Goal: Information Seeking & Learning: Learn about a topic

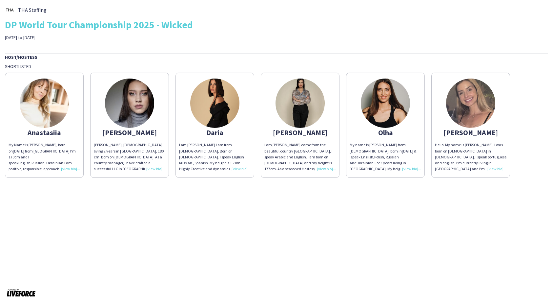
click at [154, 168] on div "[PERSON_NAME], [DEMOGRAPHIC_DATA] living 2 years in [GEOGRAPHIC_DATA], 180 cm. …" at bounding box center [130, 157] width 72 height 30
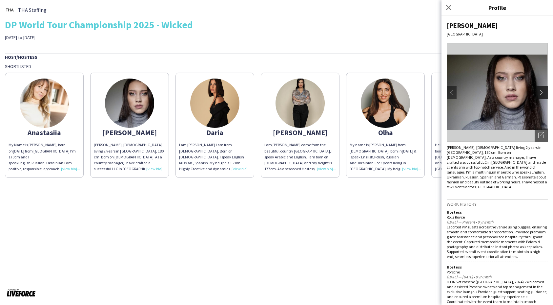
click at [544, 92] on app-icon "chevron-right" at bounding box center [543, 92] width 9 height 6
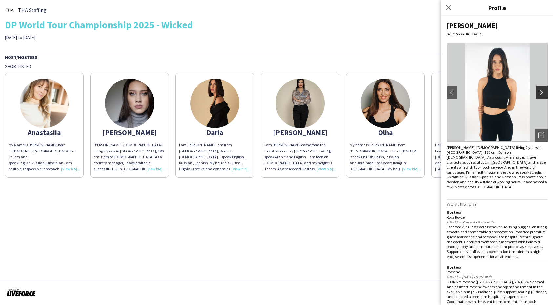
click at [544, 92] on app-icon "chevron-right" at bounding box center [543, 92] width 9 height 6
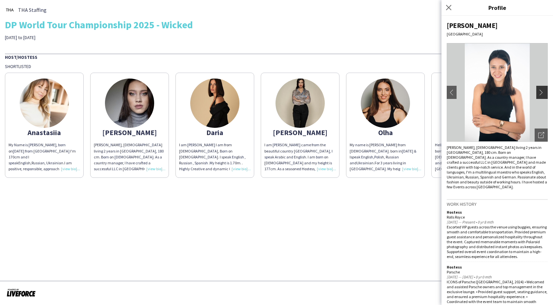
click at [544, 92] on app-icon "chevron-right" at bounding box center [543, 92] width 9 height 6
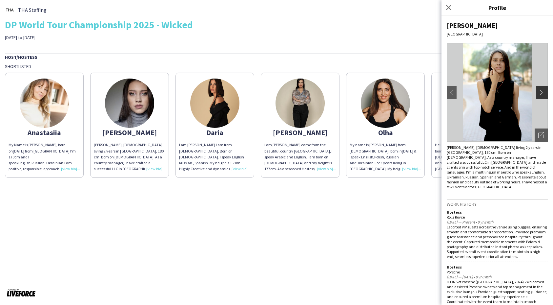
click at [544, 92] on app-icon "chevron-right" at bounding box center [543, 92] width 9 height 6
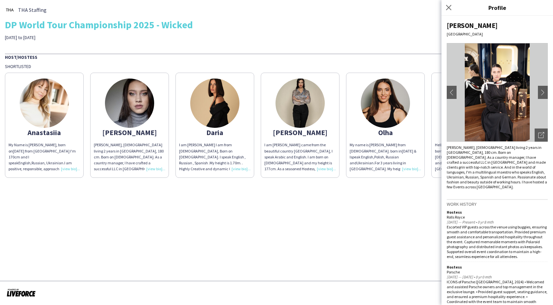
click at [293, 115] on img at bounding box center [300, 102] width 49 height 49
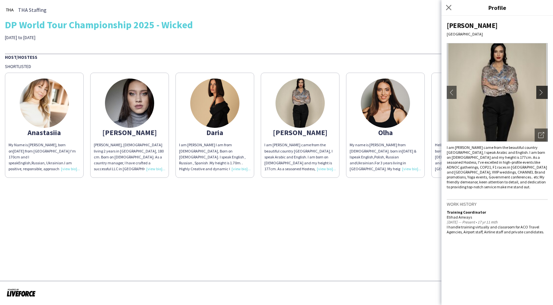
click at [540, 89] on app-icon "chevron-right" at bounding box center [543, 92] width 9 height 6
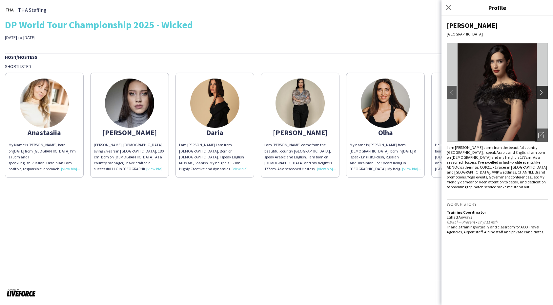
click at [540, 89] on app-icon "chevron-right" at bounding box center [543, 92] width 9 height 6
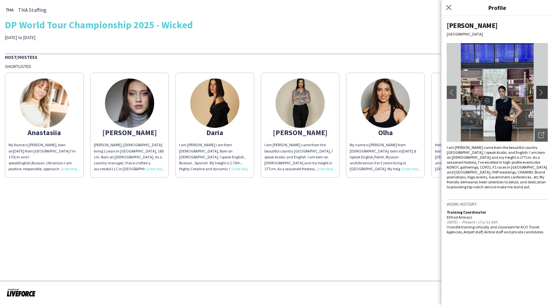
click at [540, 89] on app-icon "chevron-right" at bounding box center [543, 92] width 9 height 6
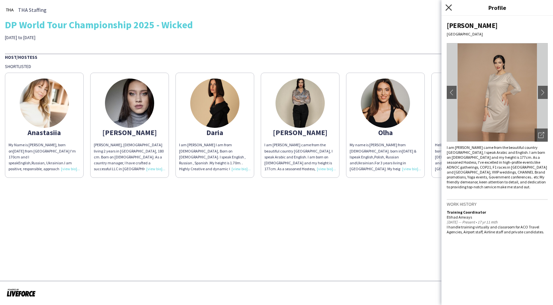
click at [450, 9] on icon at bounding box center [449, 7] width 6 height 6
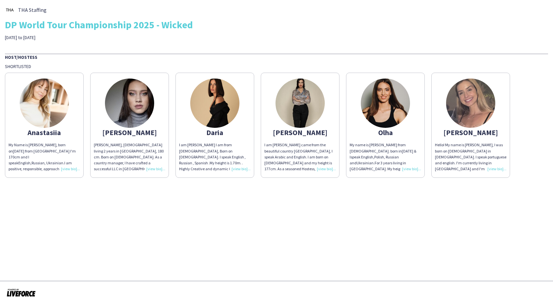
click at [49, 112] on img at bounding box center [44, 102] width 49 height 49
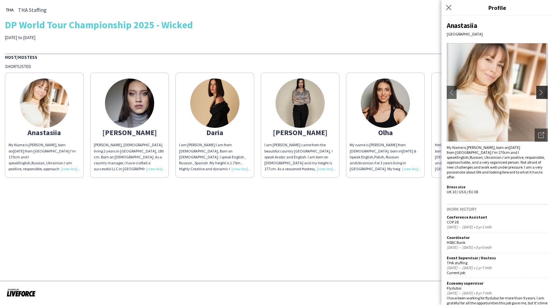
click at [541, 89] on button "chevron-right" at bounding box center [543, 92] width 13 height 13
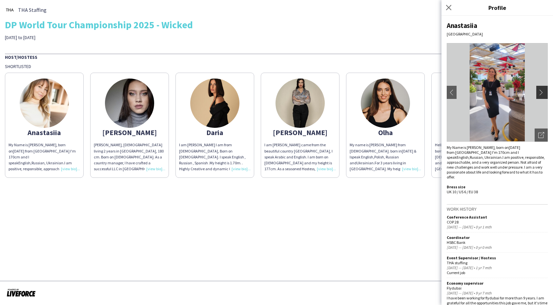
click at [546, 93] on app-icon "chevron-right" at bounding box center [543, 92] width 9 height 6
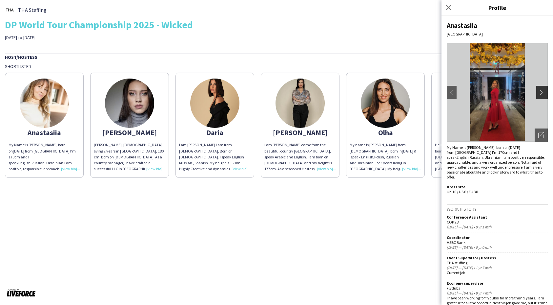
click at [546, 93] on app-icon "chevron-right" at bounding box center [543, 92] width 9 height 6
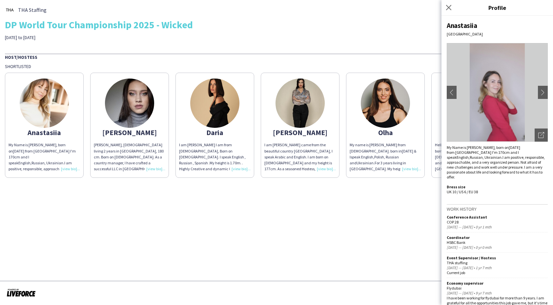
scroll to position [8, 0]
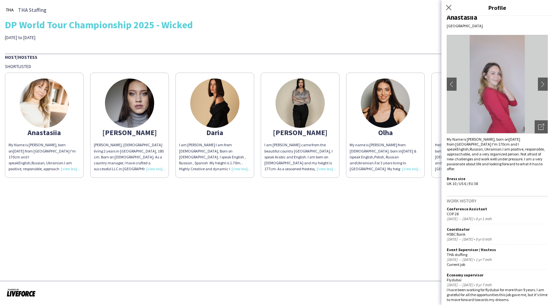
click at [155, 111] on app-share-pages-crew-card "[PERSON_NAME] [PERSON_NAME] Pop, [DEMOGRAPHIC_DATA] living 2 years in [GEOGRAPH…" at bounding box center [129, 125] width 79 height 105
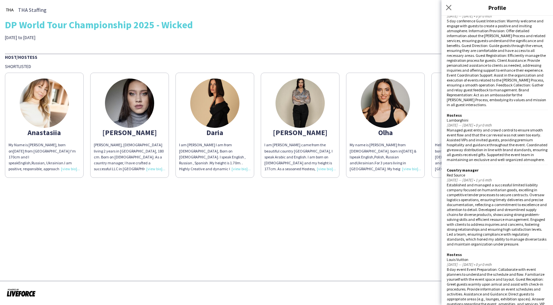
scroll to position [473, 0]
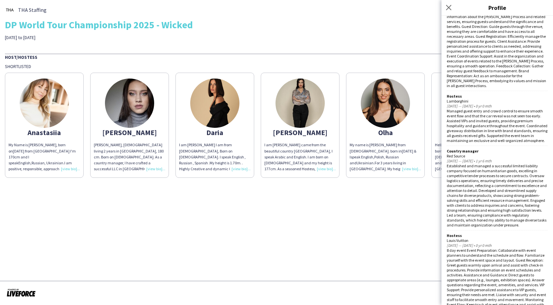
click at [295, 107] on img at bounding box center [300, 102] width 49 height 49
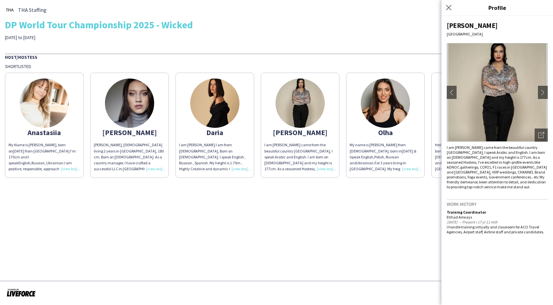
click at [219, 107] on img at bounding box center [214, 102] width 49 height 49
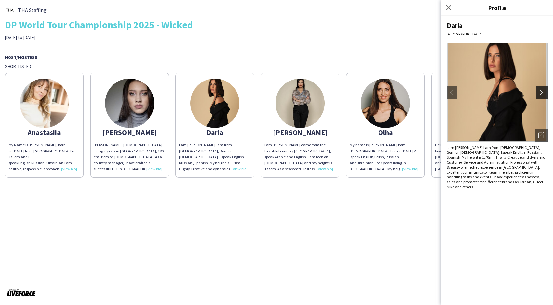
click at [547, 93] on app-icon "chevron-right" at bounding box center [543, 92] width 9 height 6
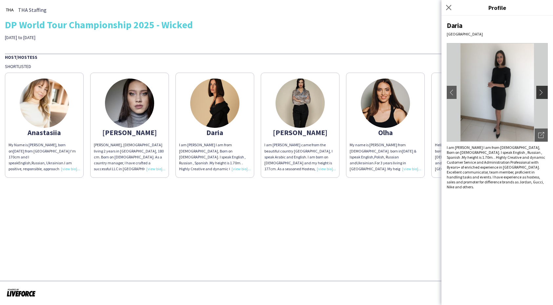
click at [542, 94] on app-icon "chevron-right" at bounding box center [543, 92] width 9 height 6
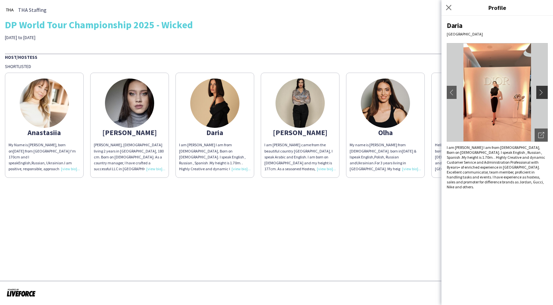
click at [542, 94] on app-icon "chevron-right" at bounding box center [543, 92] width 9 height 6
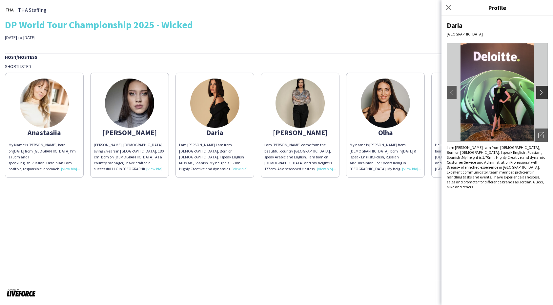
click at [542, 94] on app-icon "chevron-right" at bounding box center [543, 92] width 9 height 6
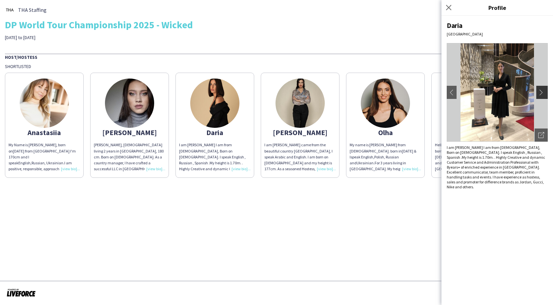
click at [542, 94] on app-icon "chevron-right" at bounding box center [543, 92] width 9 height 6
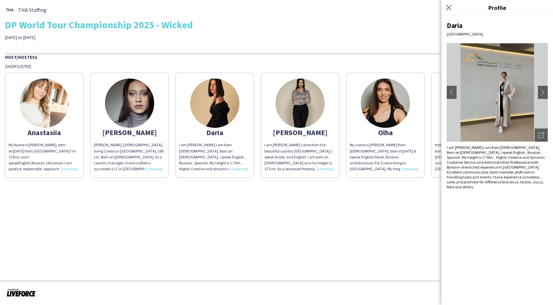
click at [390, 120] on img at bounding box center [385, 102] width 49 height 49
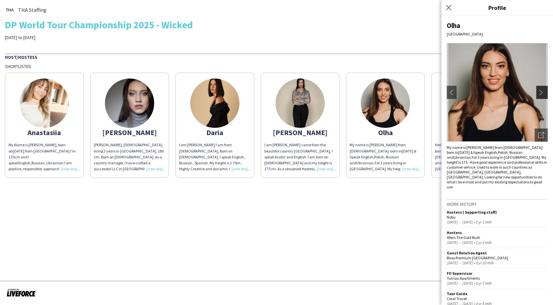
click at [542, 90] on app-icon "chevron-right" at bounding box center [543, 92] width 9 height 6
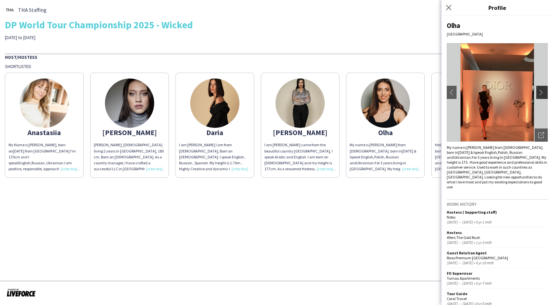
click at [542, 90] on app-icon "chevron-right" at bounding box center [543, 92] width 9 height 6
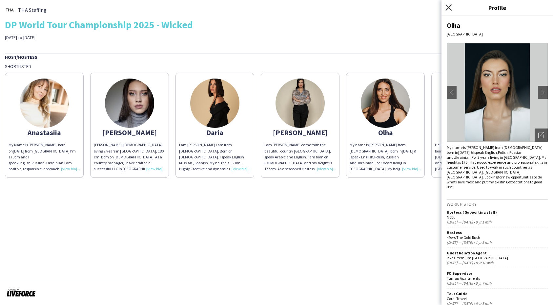
click at [449, 5] on icon "Close pop-in" at bounding box center [449, 7] width 6 height 6
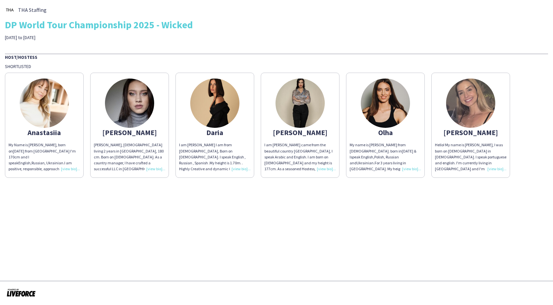
click at [475, 109] on img at bounding box center [470, 102] width 49 height 49
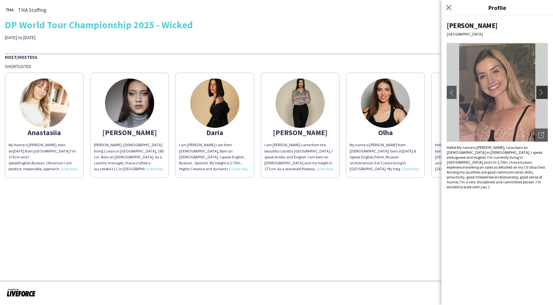
click at [544, 86] on button "chevron-right" at bounding box center [543, 92] width 13 height 13
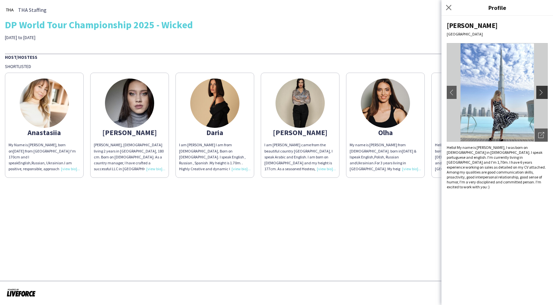
click at [543, 91] on app-icon "chevron-right" at bounding box center [543, 92] width 9 height 6
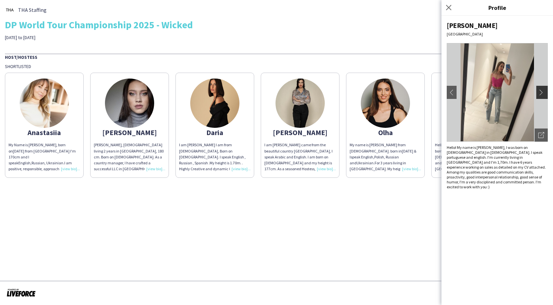
click at [543, 91] on app-icon "chevron-right" at bounding box center [543, 92] width 9 height 6
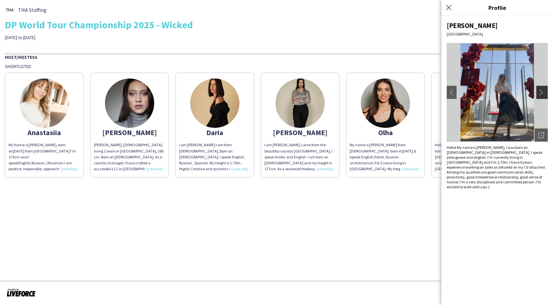
click at [543, 91] on app-icon "chevron-right" at bounding box center [543, 92] width 9 height 6
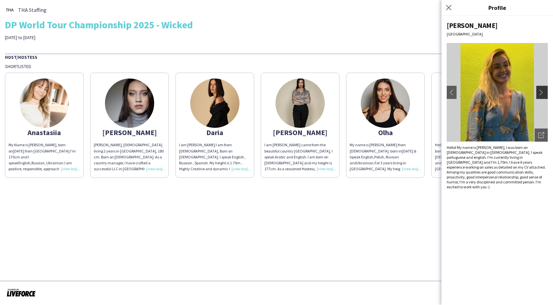
click at [543, 91] on app-icon "chevron-right" at bounding box center [543, 92] width 9 height 6
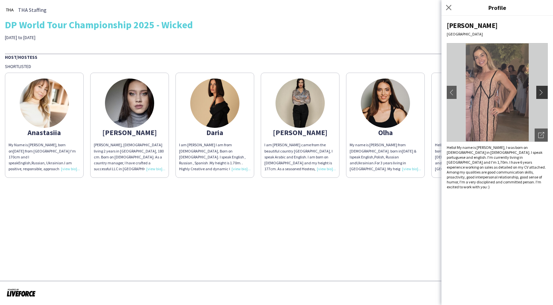
click at [543, 91] on app-icon "chevron-right" at bounding box center [543, 92] width 9 height 6
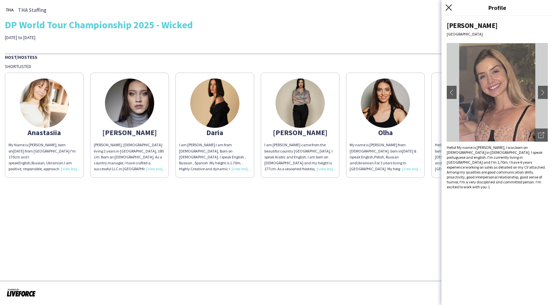
click at [450, 8] on icon "Close pop-in" at bounding box center [449, 7] width 6 height 6
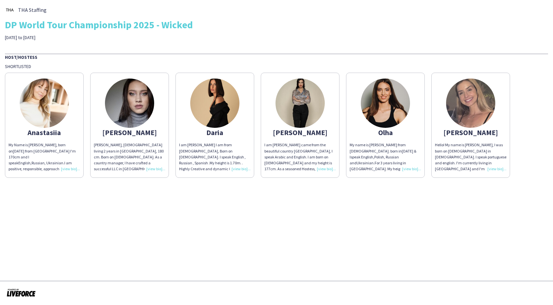
click at [45, 139] on app-share-pages-crew-card "[PERSON_NAME] My Name is [PERSON_NAME], born on [DEMOGRAPHIC_DATA] from [DEMOGR…" at bounding box center [44, 125] width 79 height 105
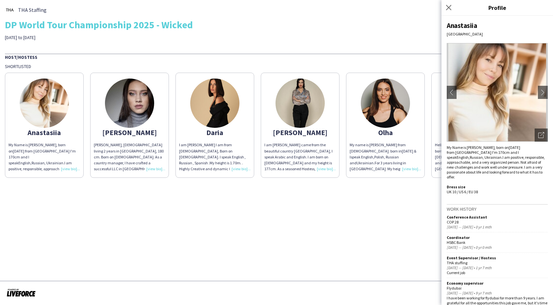
scroll to position [8, 0]
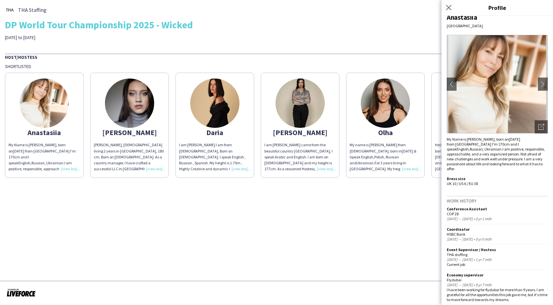
click at [141, 119] on img at bounding box center [129, 102] width 49 height 49
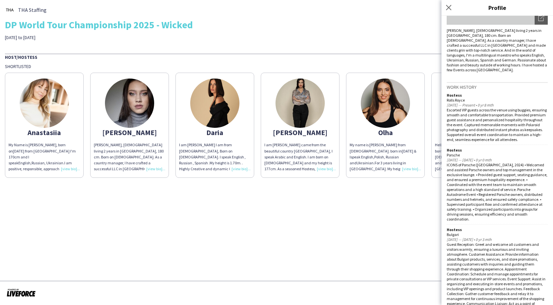
scroll to position [0, 0]
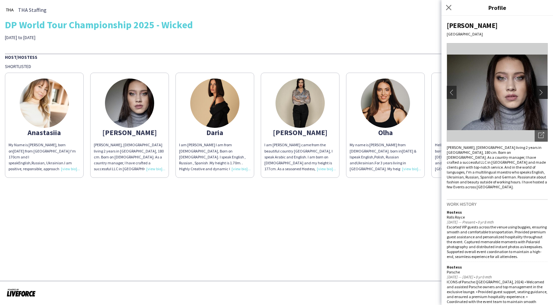
click at [542, 89] on app-icon "chevron-right" at bounding box center [543, 92] width 9 height 6
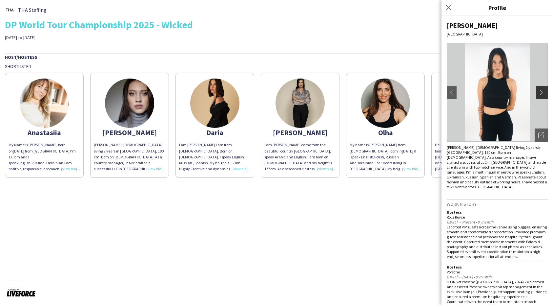
click at [542, 89] on app-icon "chevron-right" at bounding box center [543, 92] width 9 height 6
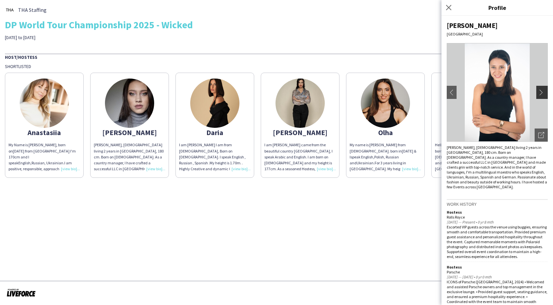
click at [542, 89] on app-icon "chevron-right" at bounding box center [543, 92] width 9 height 6
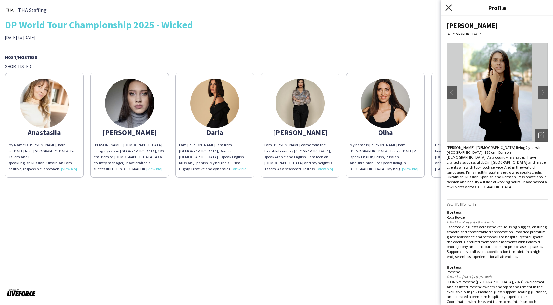
click at [449, 7] on icon "Close pop-in" at bounding box center [449, 7] width 6 height 6
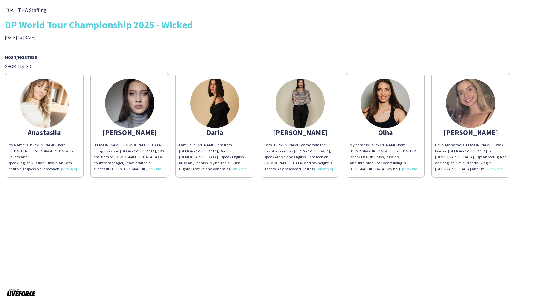
click at [463, 104] on img at bounding box center [470, 102] width 49 height 49
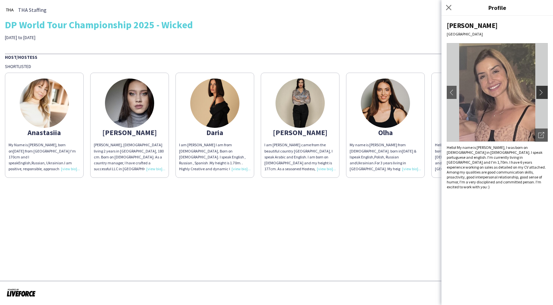
click at [545, 91] on app-icon "chevron-right" at bounding box center [543, 92] width 9 height 6
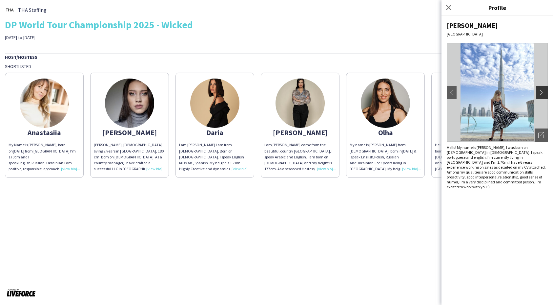
click at [545, 91] on app-icon "chevron-right" at bounding box center [543, 92] width 9 height 6
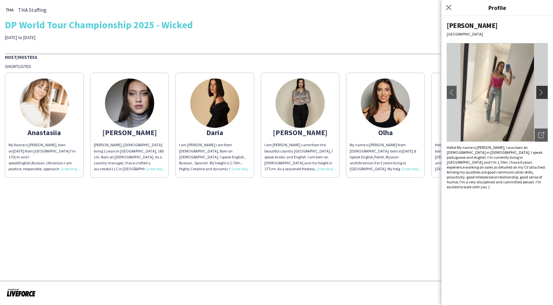
click at [545, 91] on app-icon "chevron-right" at bounding box center [543, 92] width 9 height 6
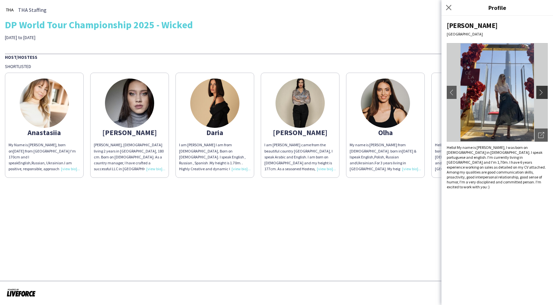
click at [545, 91] on app-icon "chevron-right" at bounding box center [543, 92] width 9 height 6
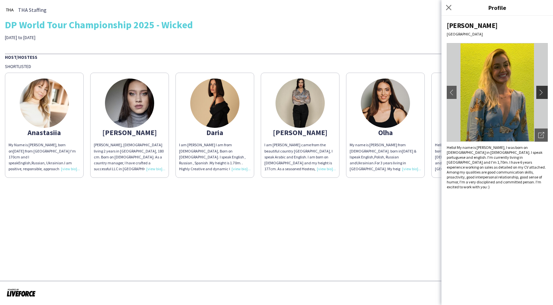
click at [545, 91] on app-icon "chevron-right" at bounding box center [543, 92] width 9 height 6
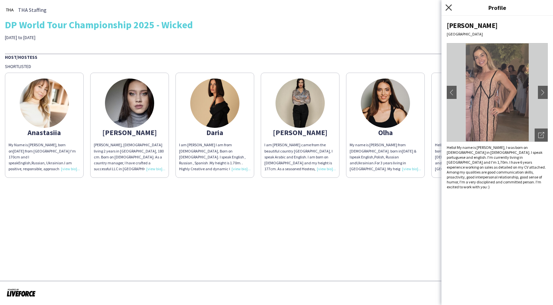
click at [451, 7] on icon "Close pop-in" at bounding box center [449, 7] width 6 height 6
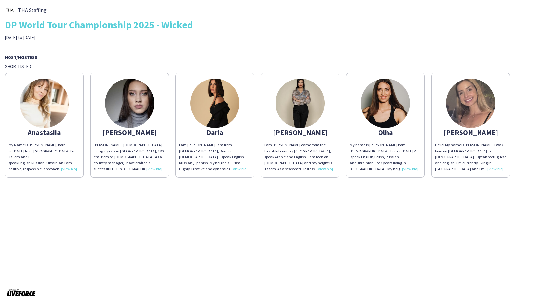
click at [385, 104] on img at bounding box center [385, 102] width 49 height 49
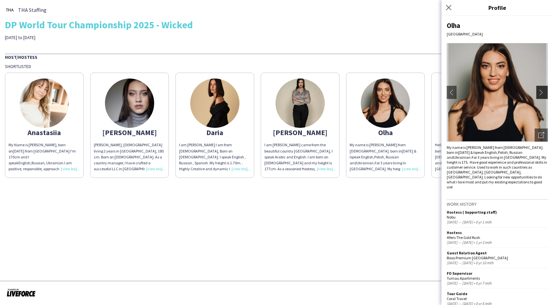
click at [541, 90] on app-icon "chevron-right" at bounding box center [543, 92] width 9 height 6
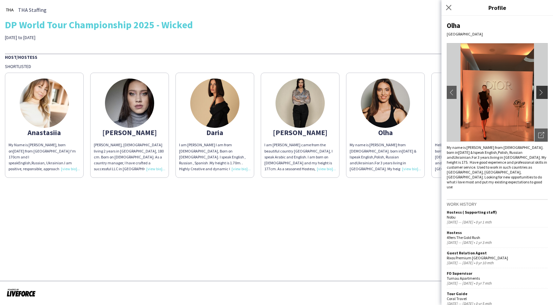
click at [541, 90] on app-icon "chevron-right" at bounding box center [543, 92] width 9 height 6
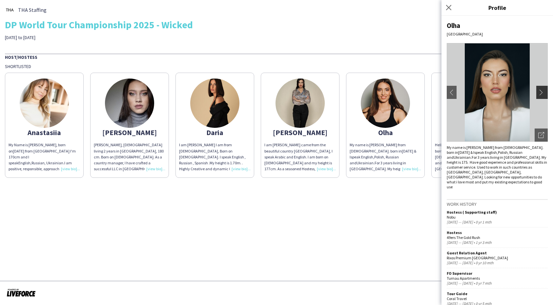
click at [541, 90] on app-icon "chevron-right" at bounding box center [543, 92] width 9 height 6
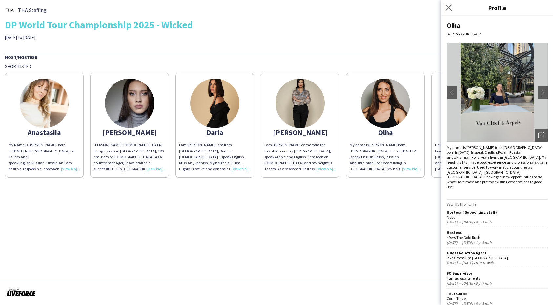
click at [452, 4] on icon "Close pop-in" at bounding box center [449, 7] width 6 height 6
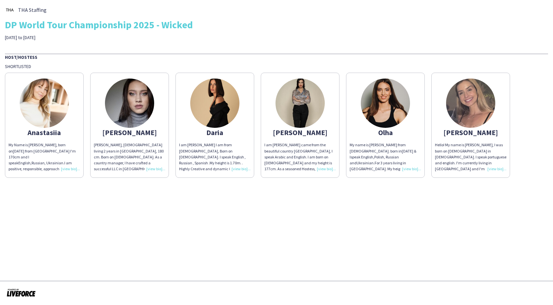
click at [52, 90] on img at bounding box center [44, 102] width 49 height 49
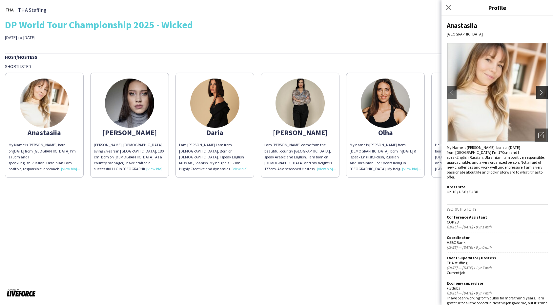
click at [543, 91] on app-icon "chevron-right" at bounding box center [543, 92] width 9 height 6
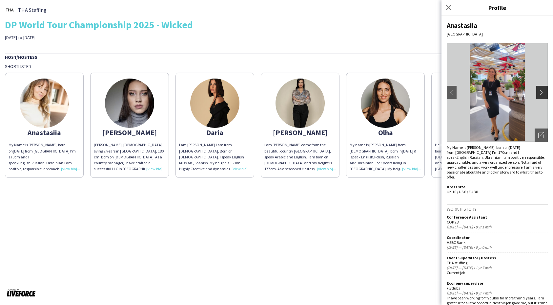
click at [543, 91] on app-icon "chevron-right" at bounding box center [543, 92] width 9 height 6
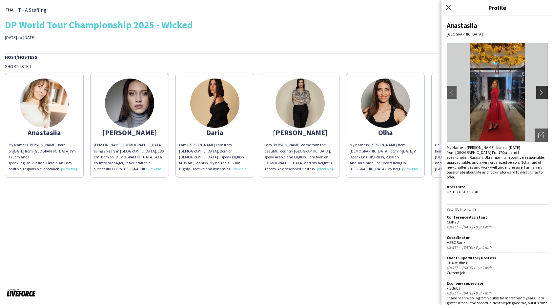
click at [543, 91] on app-icon "chevron-right" at bounding box center [543, 92] width 9 height 6
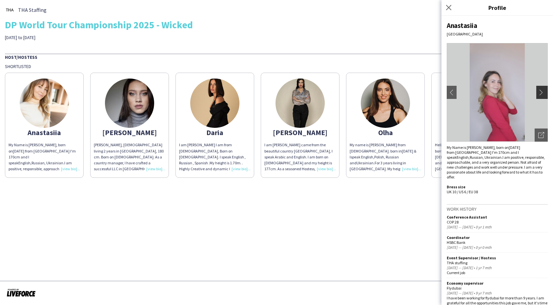
click at [543, 91] on app-icon "chevron-right" at bounding box center [543, 92] width 9 height 6
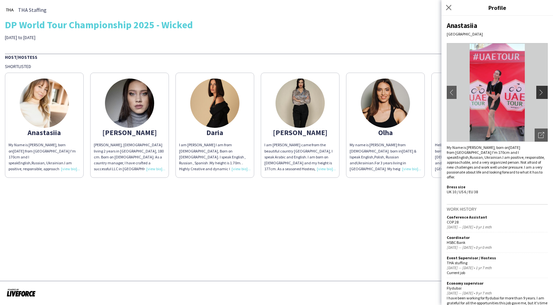
click at [543, 91] on app-icon "chevron-right" at bounding box center [543, 92] width 9 height 6
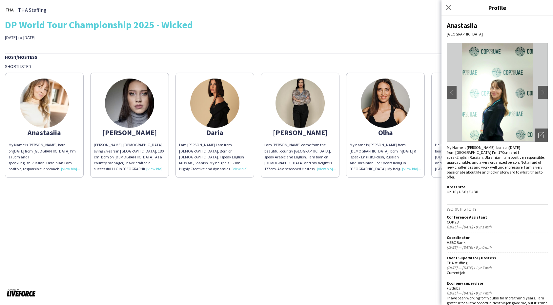
scroll to position [8, 0]
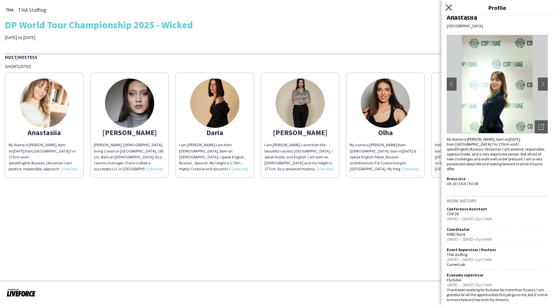
click at [451, 7] on icon "Close pop-in" at bounding box center [449, 7] width 6 height 6
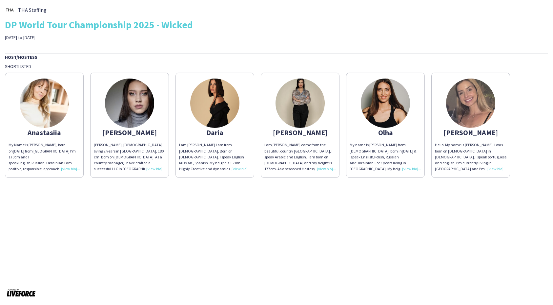
drag, startPoint x: 30, startPoint y: 133, endPoint x: 64, endPoint y: 132, distance: 34.8
click at [64, 132] on div "Anastasiia" at bounding box center [45, 132] width 72 height 6
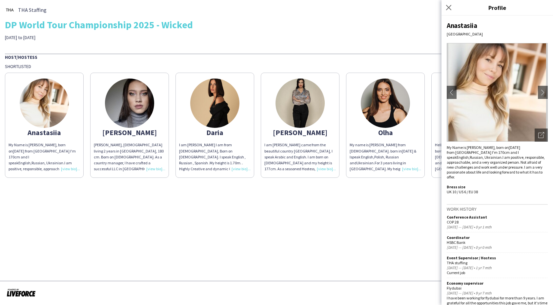
copy div "Anastasiia"
drag, startPoint x: 120, startPoint y: 134, endPoint x: 139, endPoint y: 134, distance: 18.7
click at [139, 134] on div "[PERSON_NAME]" at bounding box center [130, 132] width 72 height 6
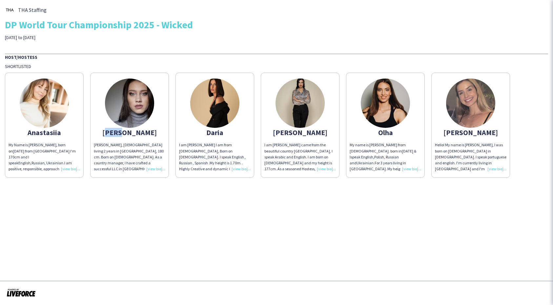
copy div "[PERSON_NAME]"
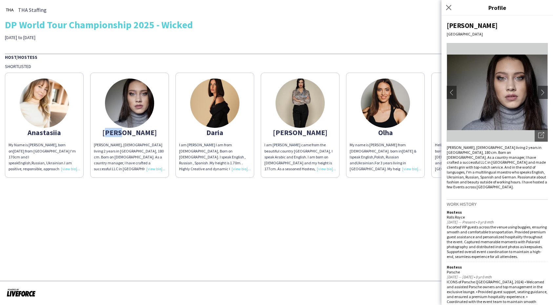
drag, startPoint x: 379, startPoint y: 132, endPoint x: 401, endPoint y: 133, distance: 22.7
click at [401, 133] on div "Olha" at bounding box center [386, 132] width 72 height 6
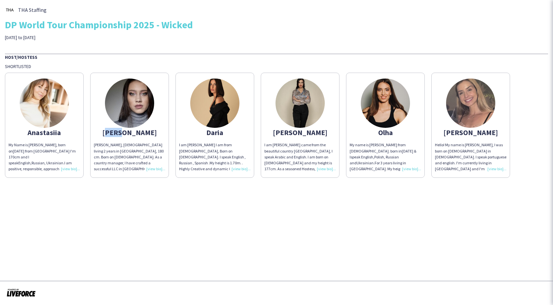
copy div "Olha"
